Goal: Information Seeking & Learning: Learn about a topic

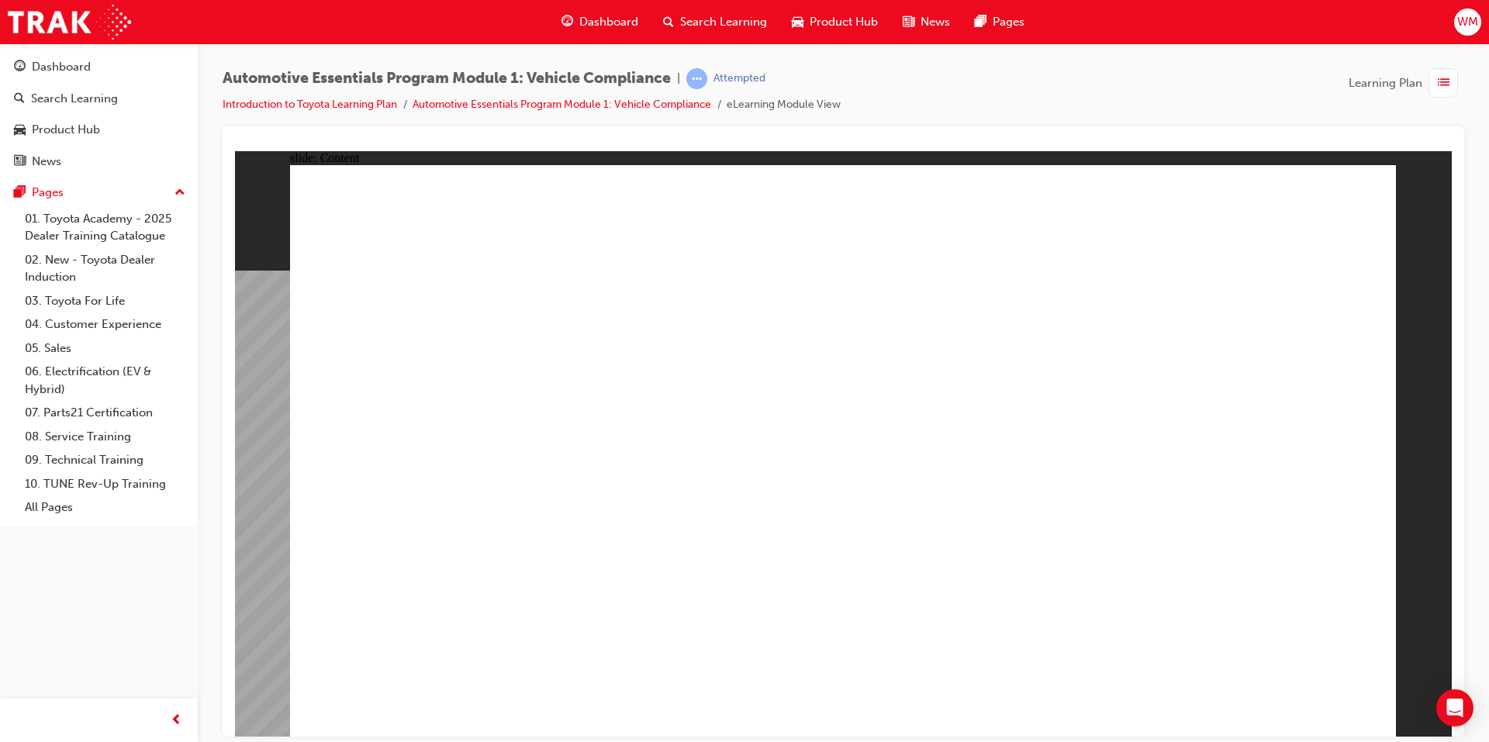
radio input "true"
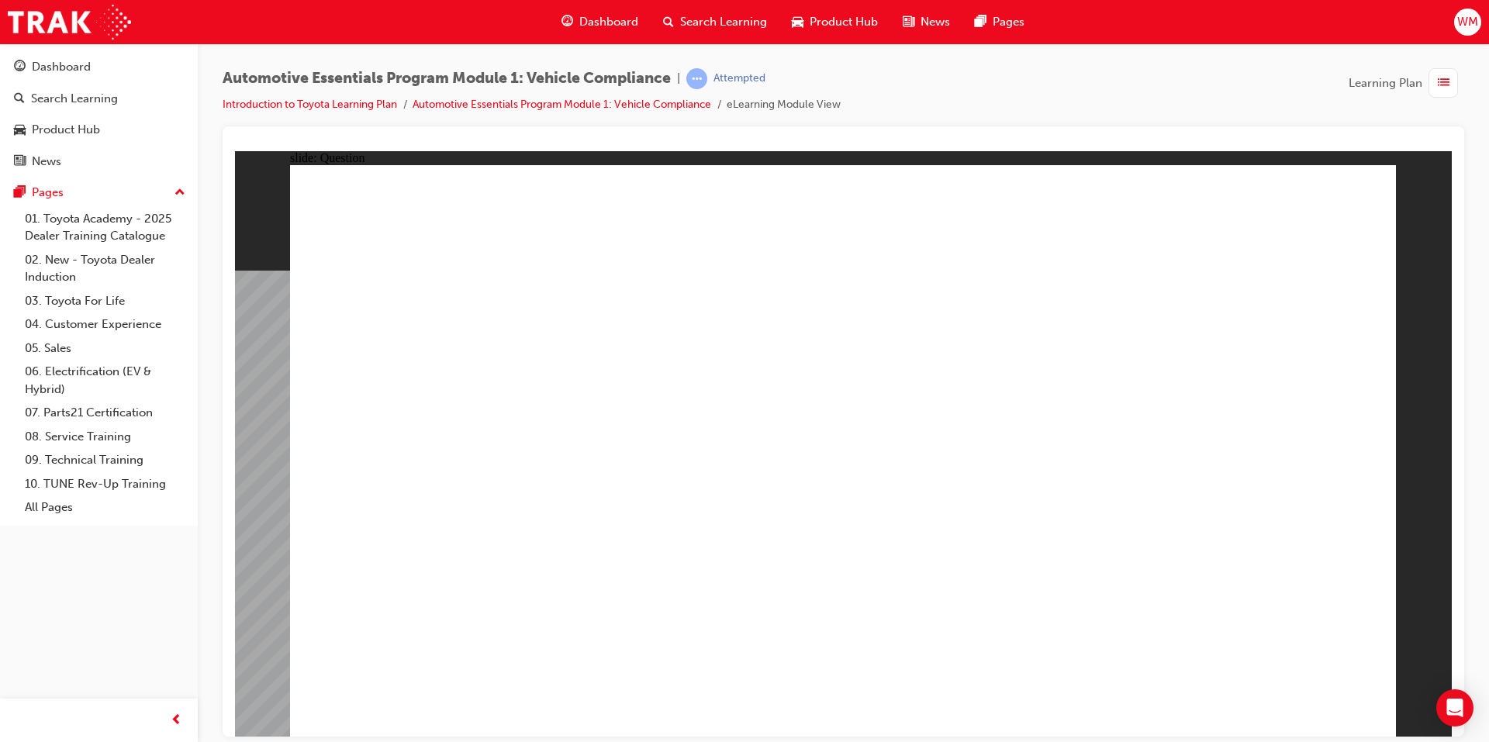
radio input "true"
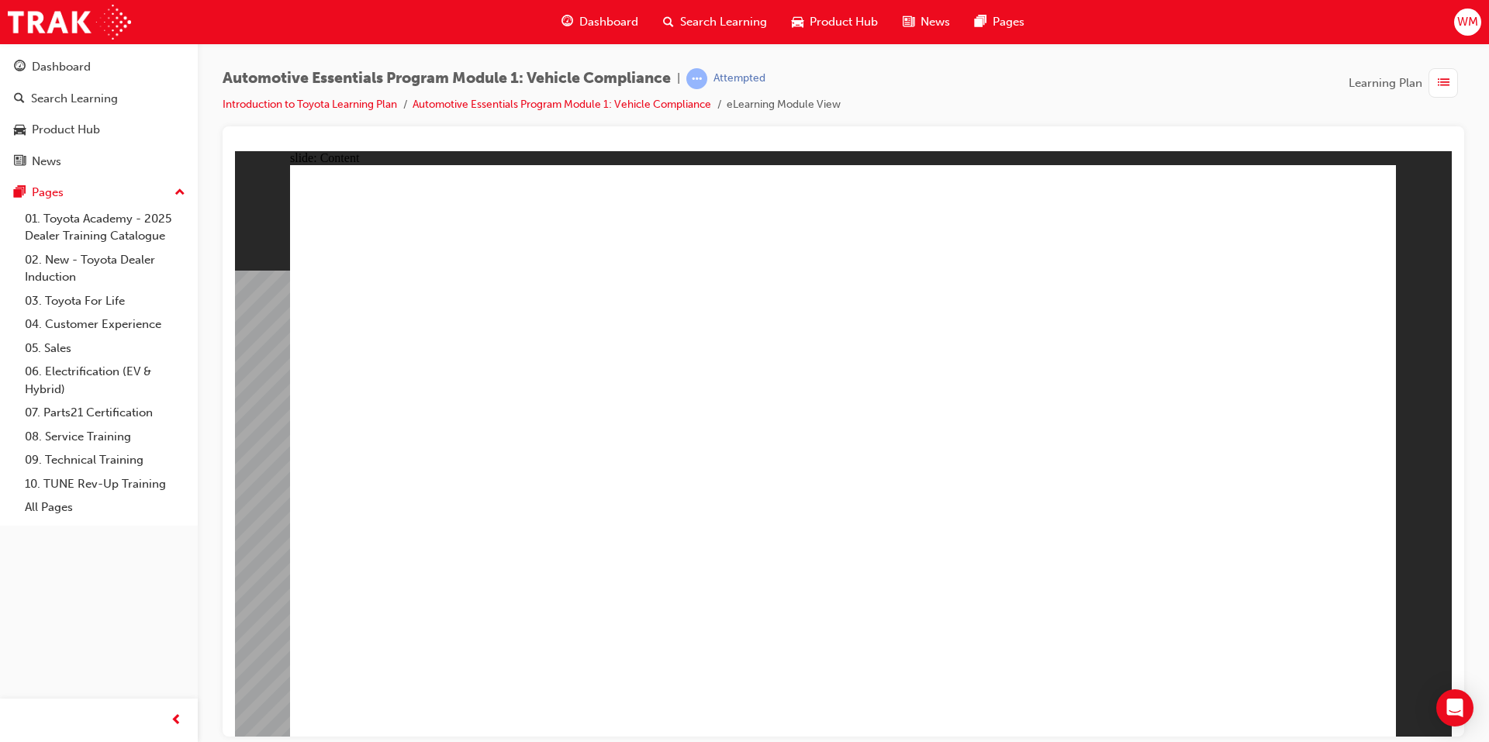
drag, startPoint x: 1246, startPoint y: 485, endPoint x: 1306, endPoint y: 451, distance: 68.4
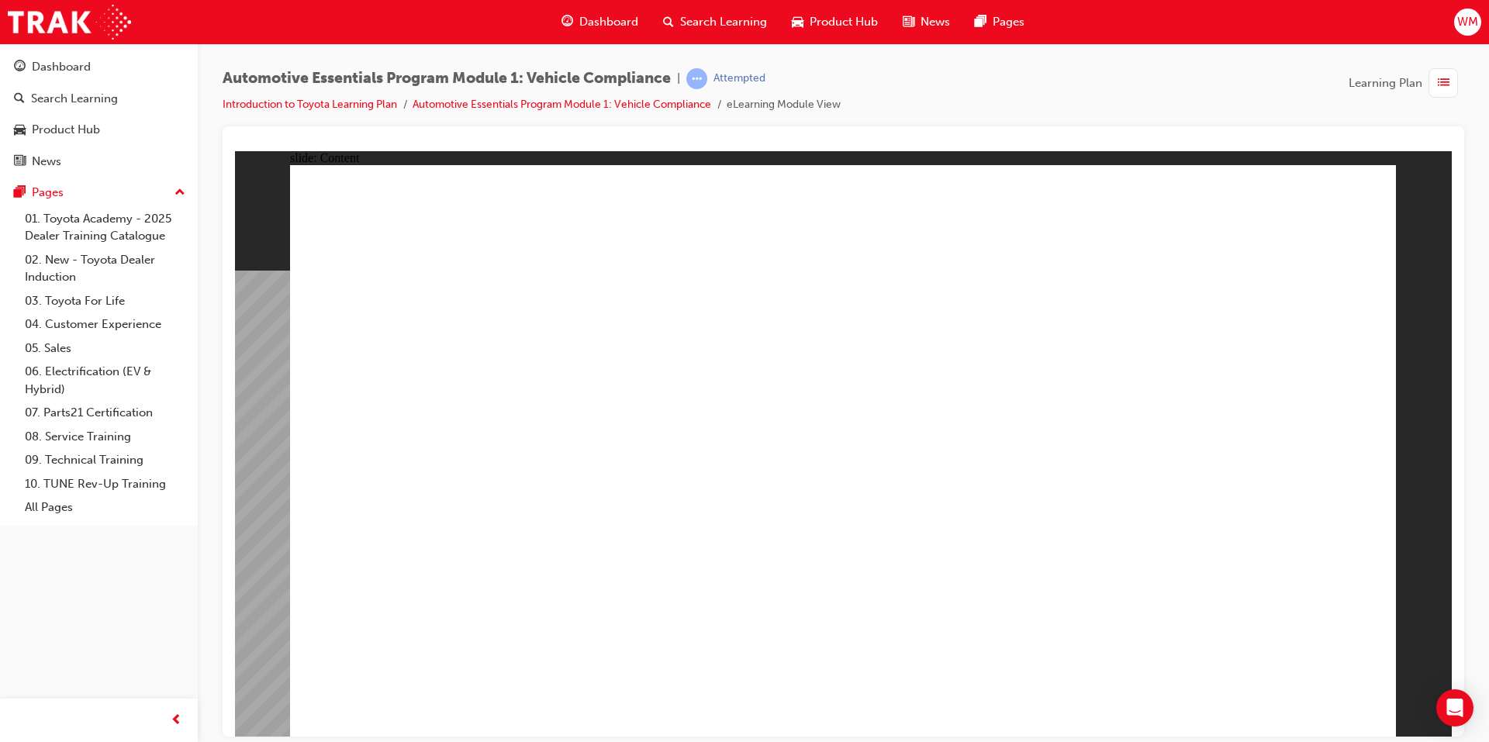
drag, startPoint x: 953, startPoint y: 492, endPoint x: 1044, endPoint y: 523, distance: 95.6
drag, startPoint x: 1044, startPoint y: 523, endPoint x: 1064, endPoint y: 513, distance: 22.5
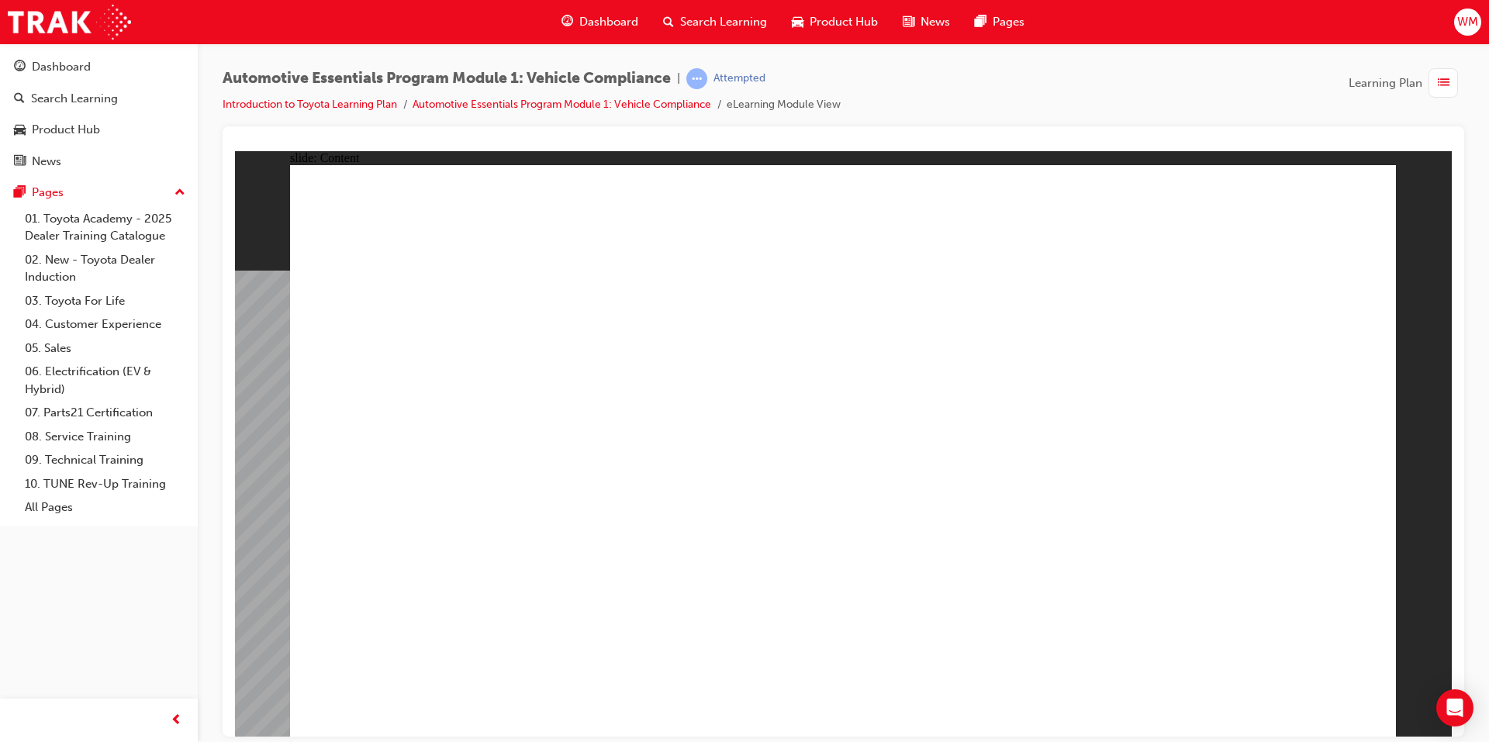
drag, startPoint x: 1131, startPoint y: 354, endPoint x: 1139, endPoint y: 353, distance: 7.8
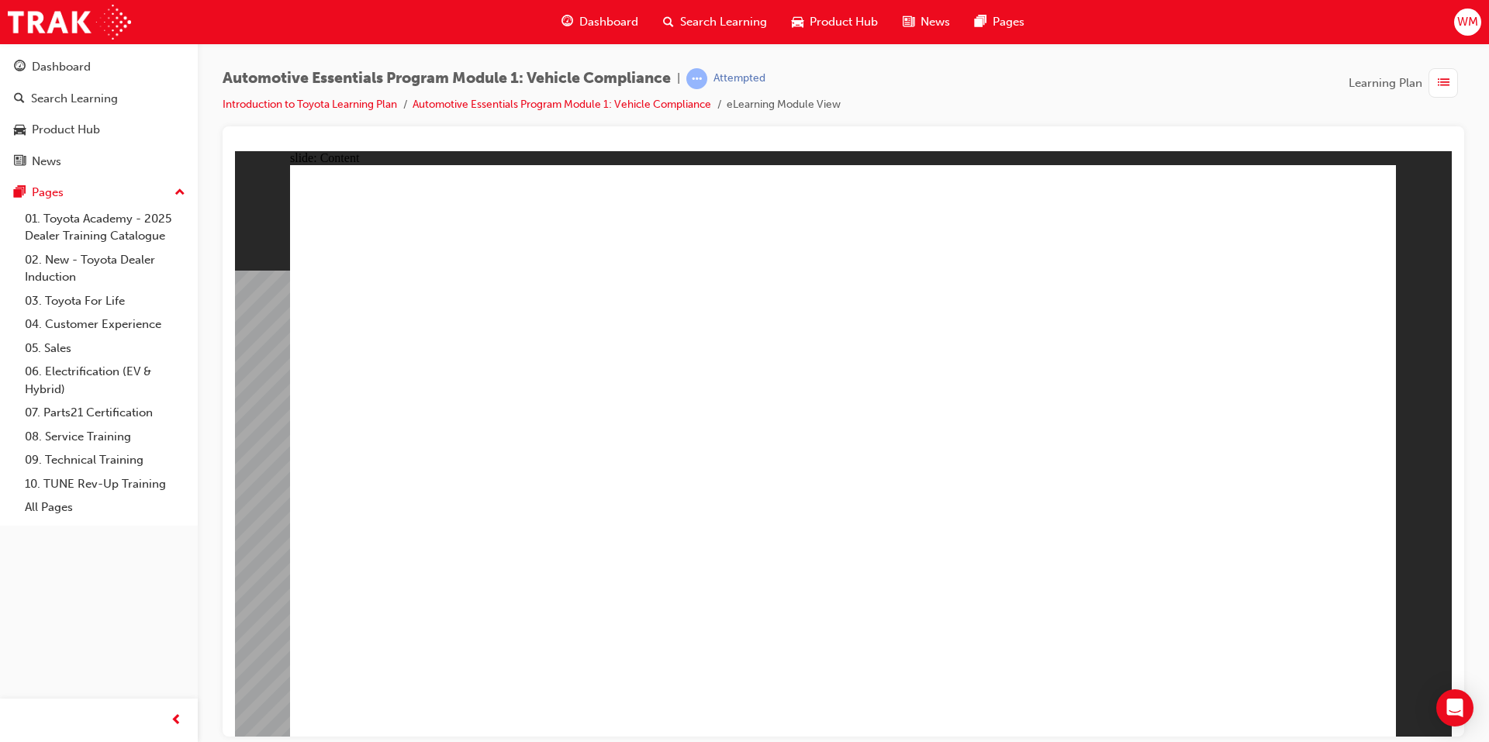
drag, startPoint x: 586, startPoint y: 657, endPoint x: 447, endPoint y: 658, distance: 138.8
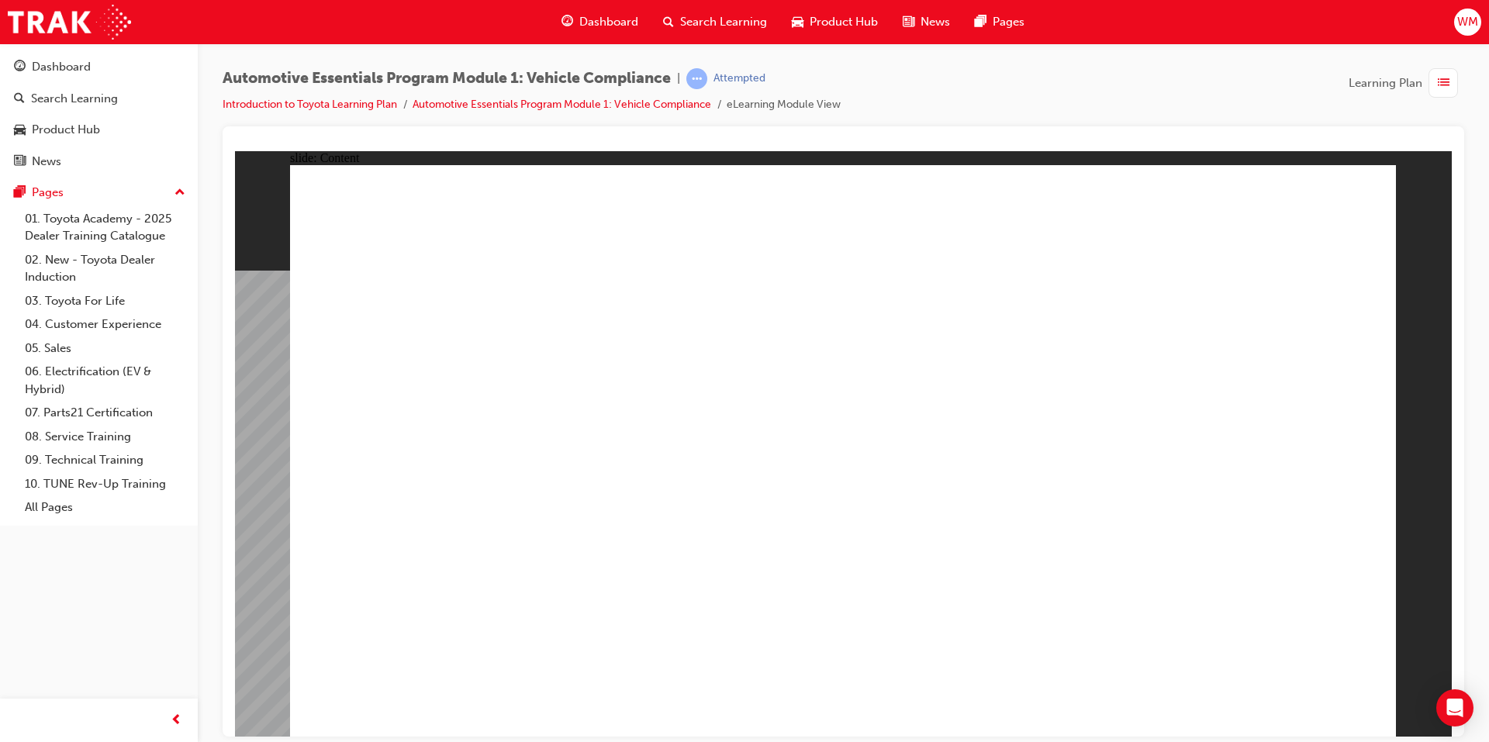
drag, startPoint x: 1360, startPoint y: 197, endPoint x: 1351, endPoint y: 198, distance: 8.6
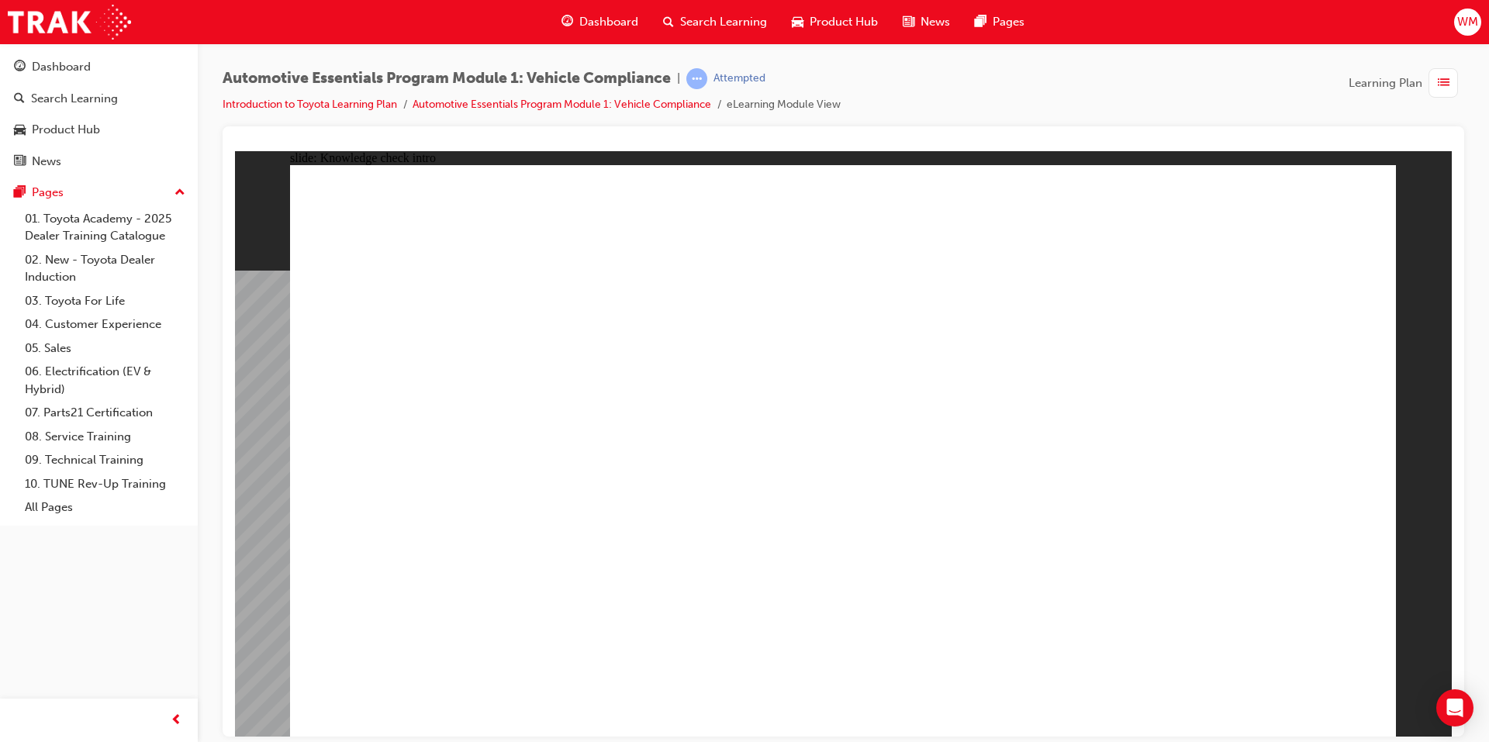
radio input "true"
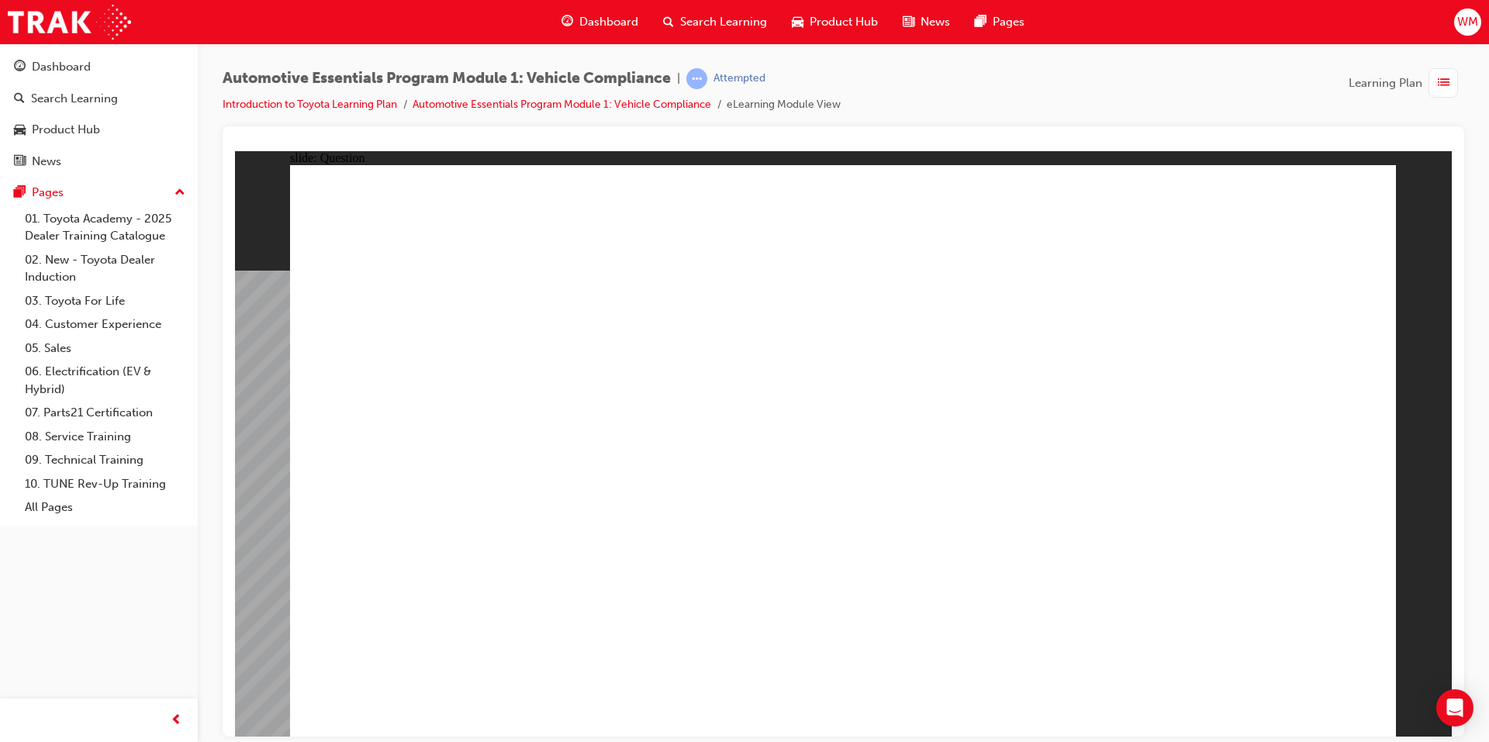
radio input "true"
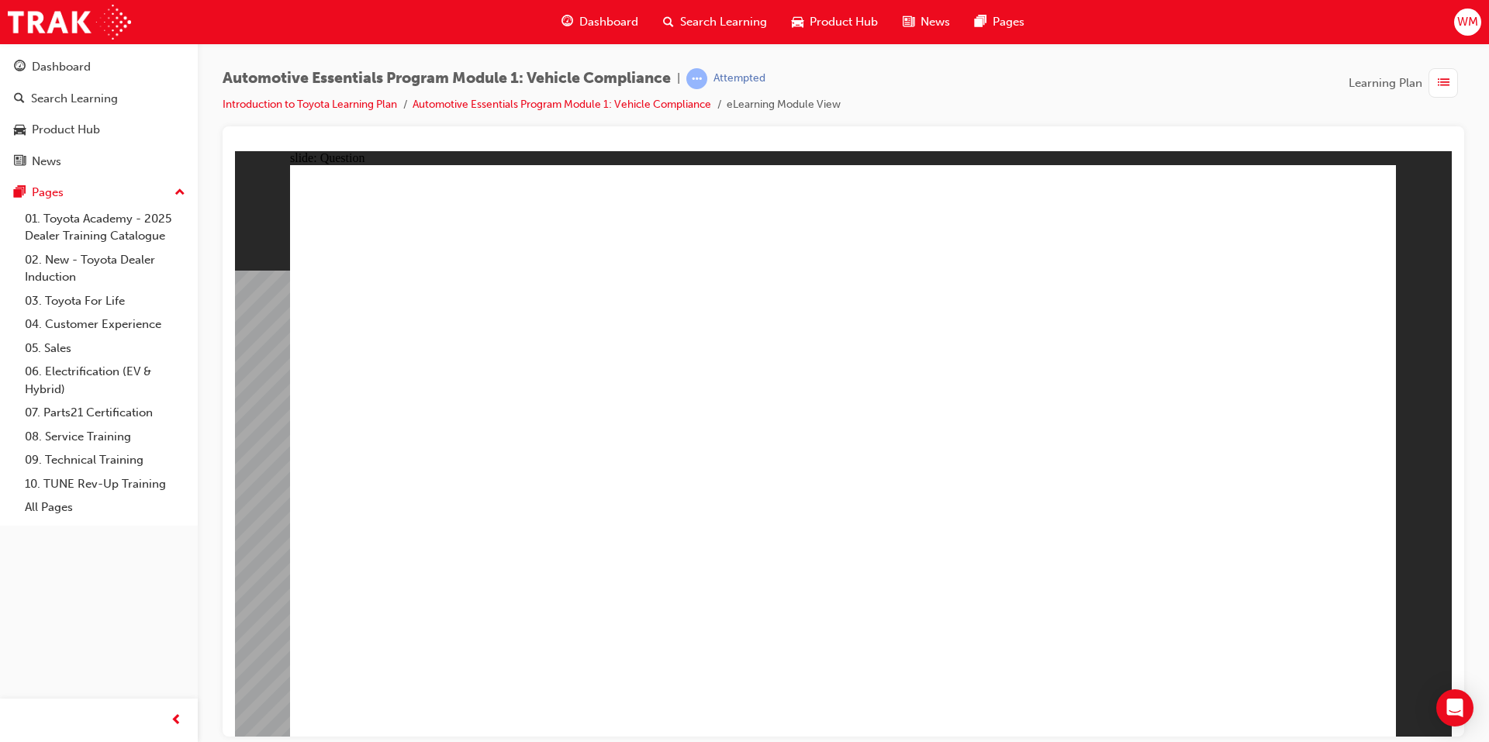
drag, startPoint x: 1287, startPoint y: 679, endPoint x: 1295, endPoint y: 686, distance: 10.4
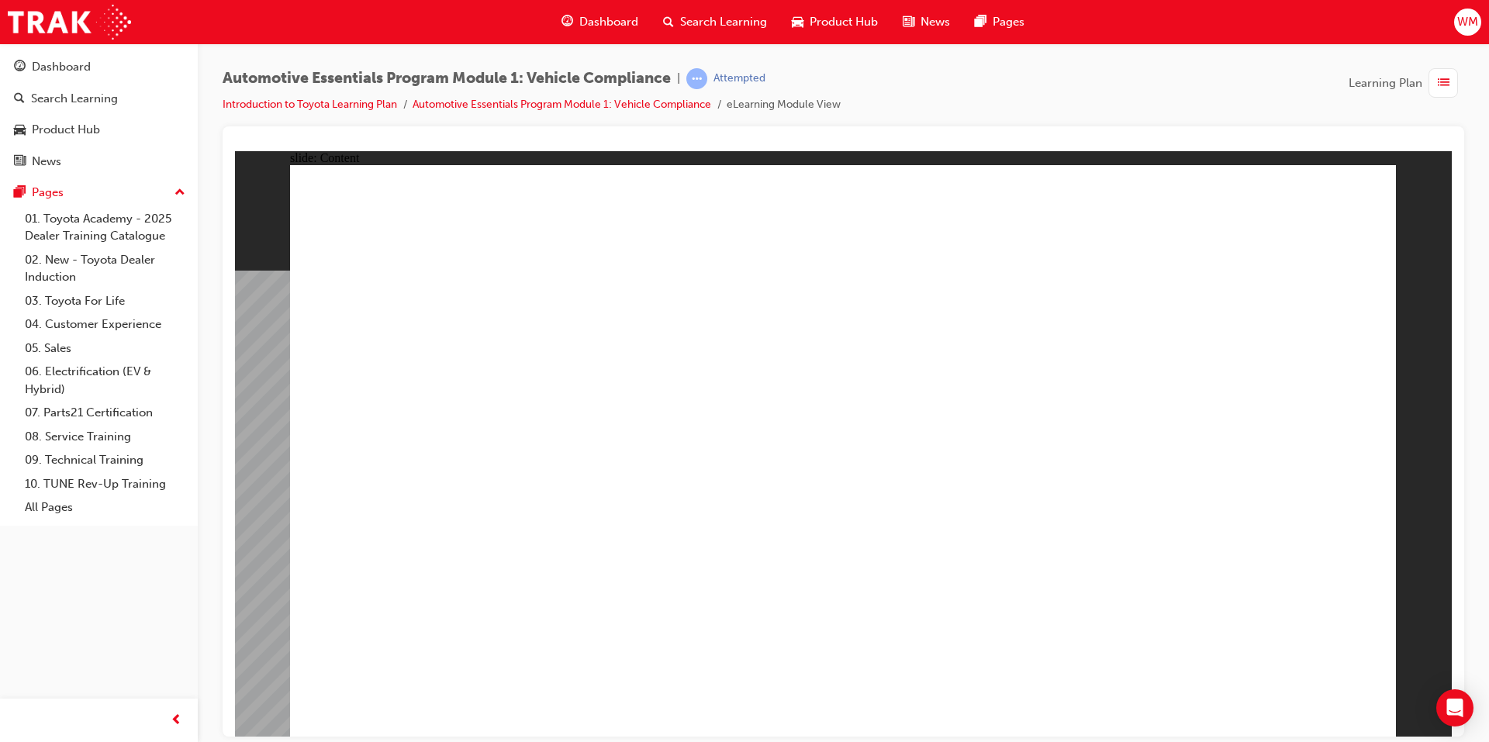
drag, startPoint x: 1364, startPoint y: 188, endPoint x: 1351, endPoint y: 194, distance: 13.5
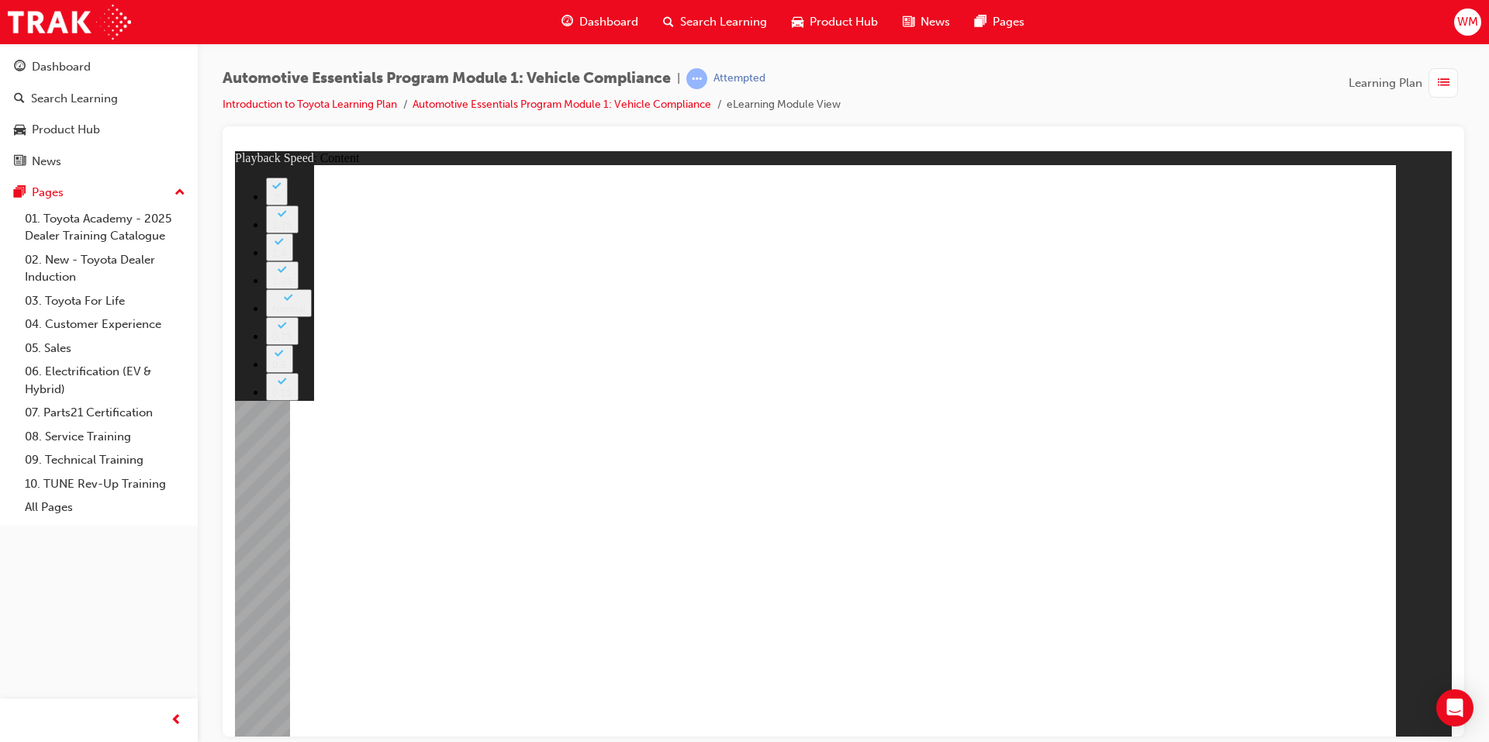
type input "43"
